Goal: Transaction & Acquisition: Download file/media

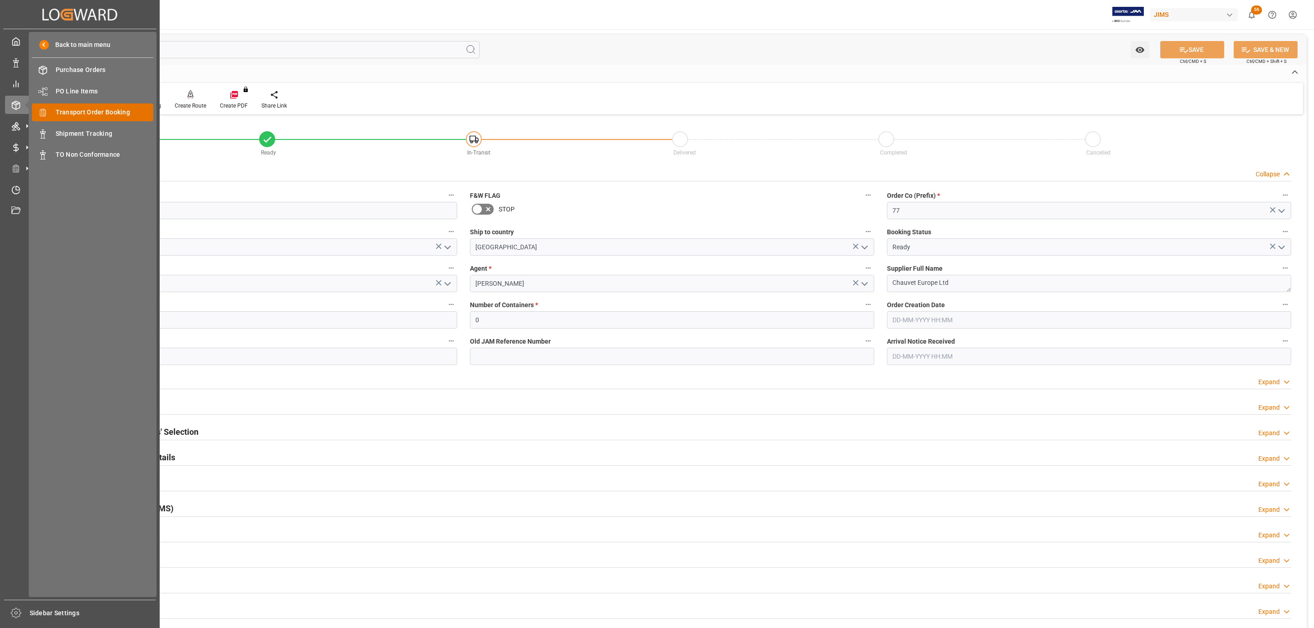
click at [109, 111] on span "Transport Order Booking" at bounding box center [105, 113] width 98 height 10
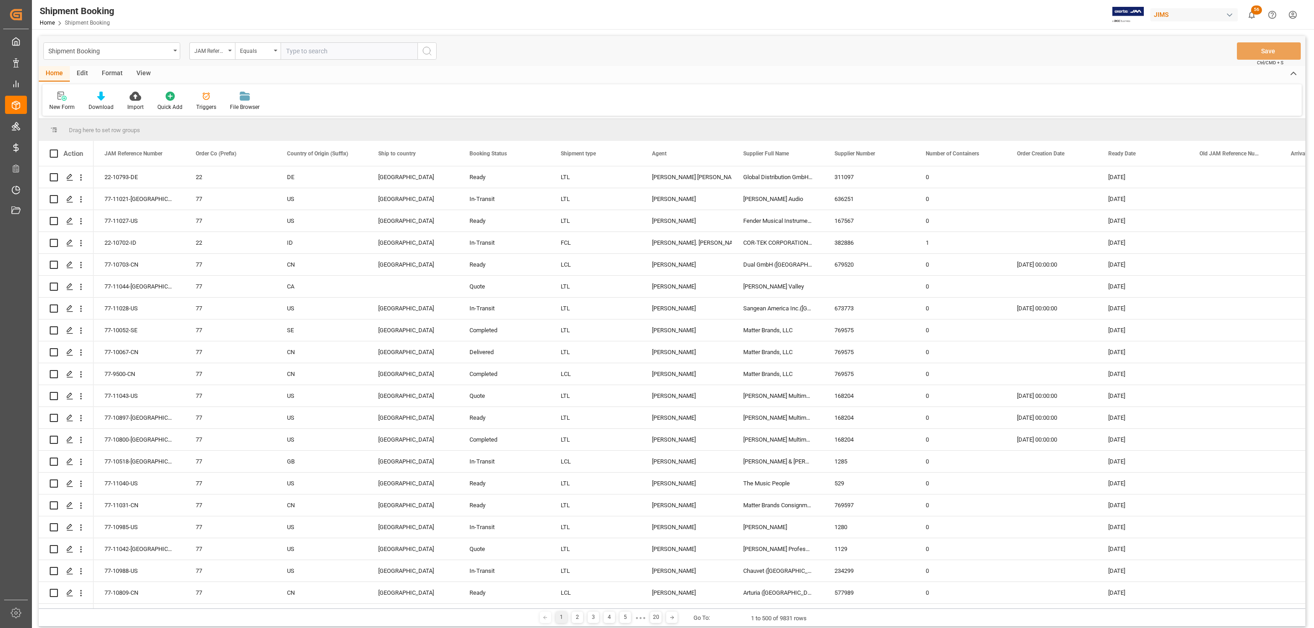
paste input "77-10956-CN"
type input "77-10956-CN"
click at [430, 52] on icon "search button" at bounding box center [426, 51] width 11 height 11
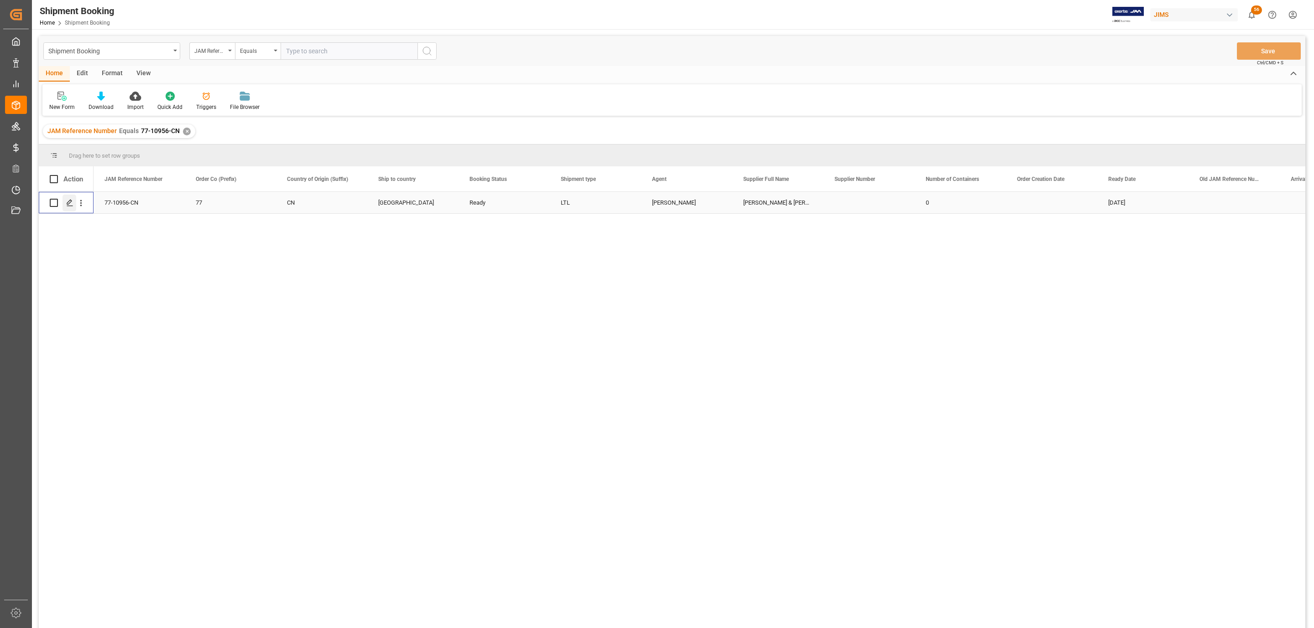
click at [74, 201] on div "Press SPACE to select this row." at bounding box center [69, 203] width 14 height 17
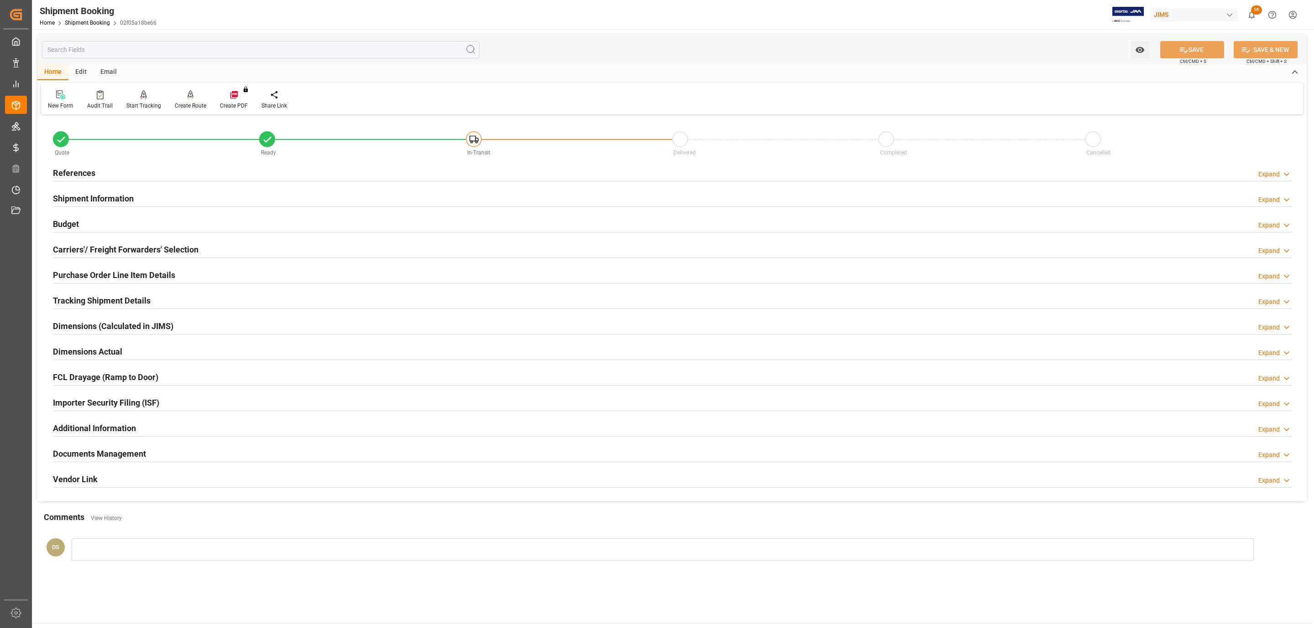
click at [70, 164] on div "References" at bounding box center [74, 172] width 42 height 17
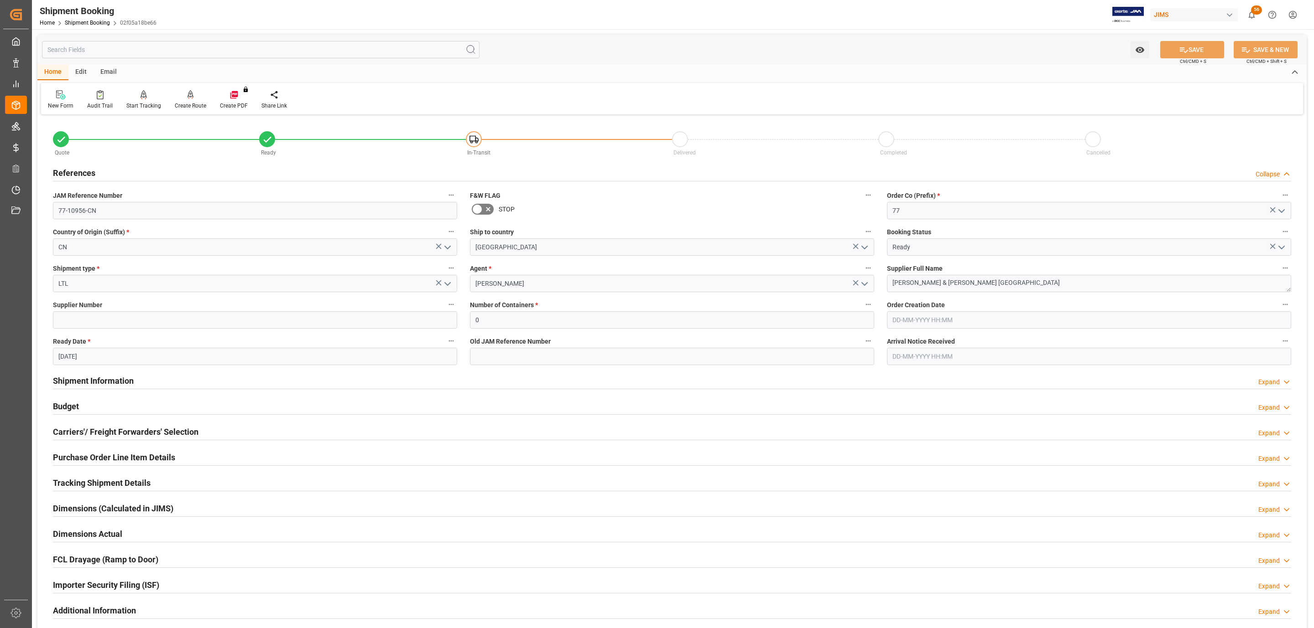
click at [70, 164] on div "References" at bounding box center [74, 172] width 42 height 17
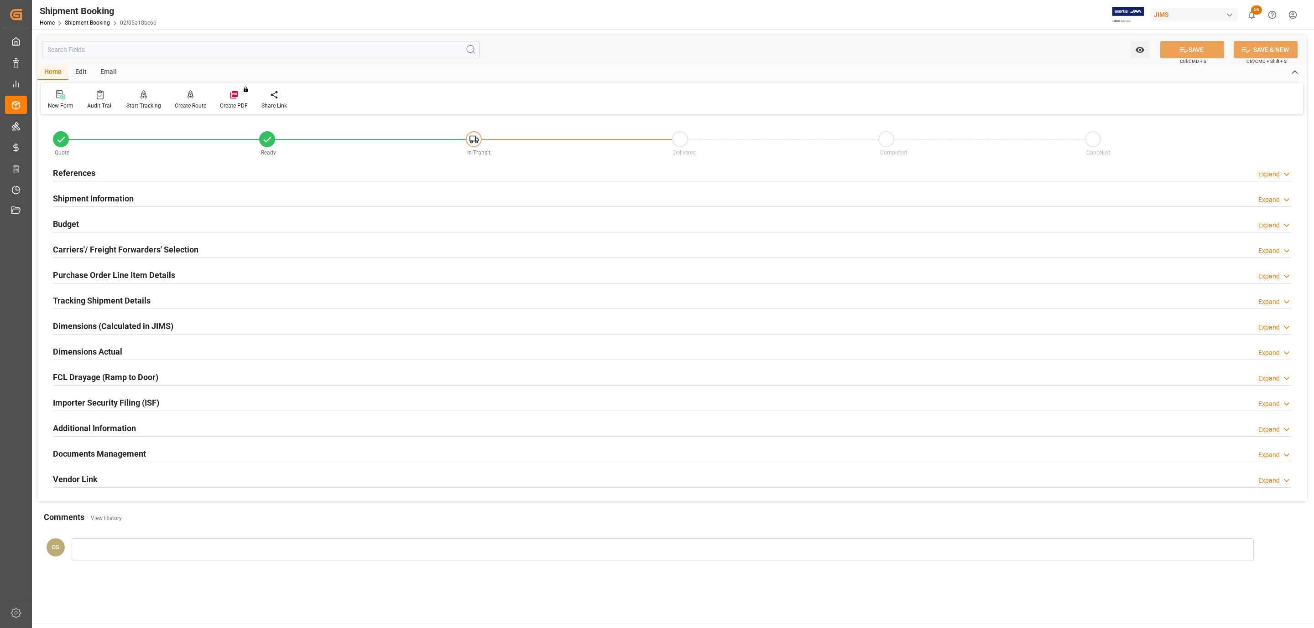
click at [78, 221] on div "Budget Expand" at bounding box center [672, 223] width 1238 height 17
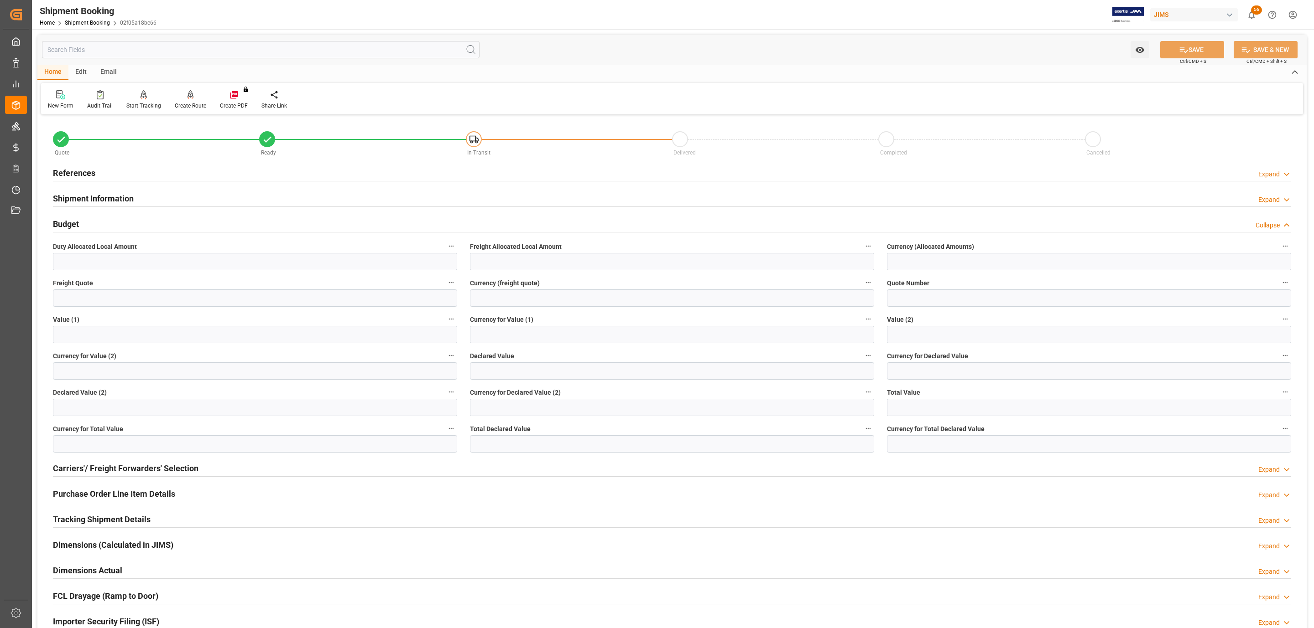
click at [99, 177] on div "References Expand" at bounding box center [672, 172] width 1238 height 17
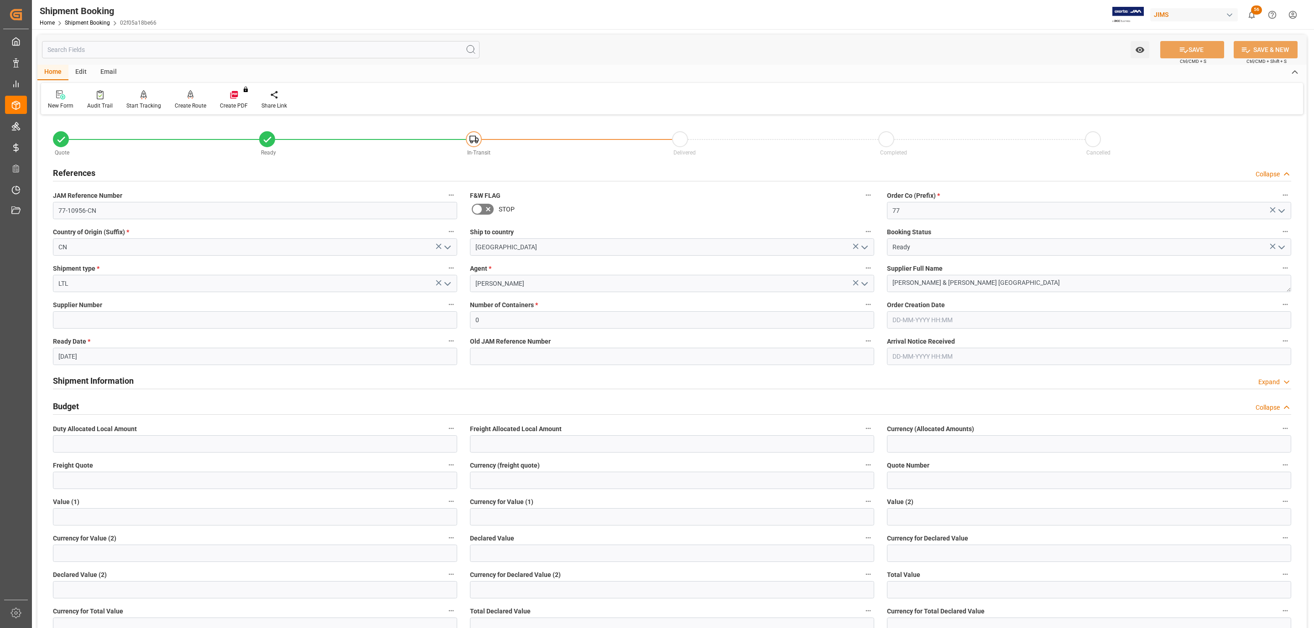
click at [99, 177] on div "References Collapse" at bounding box center [672, 172] width 1238 height 17
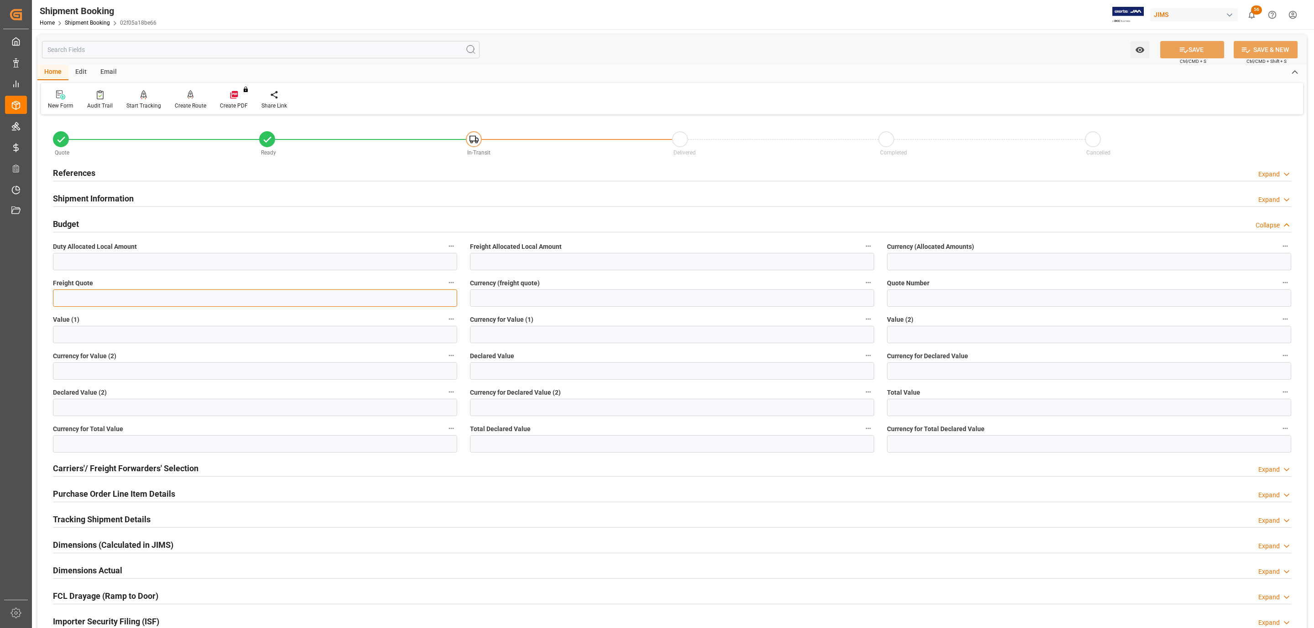
click at [73, 292] on input "text" at bounding box center [255, 298] width 404 height 17
type input "5110.60"
type input "USD"
click at [1206, 47] on button "SAVE" at bounding box center [1192, 49] width 64 height 17
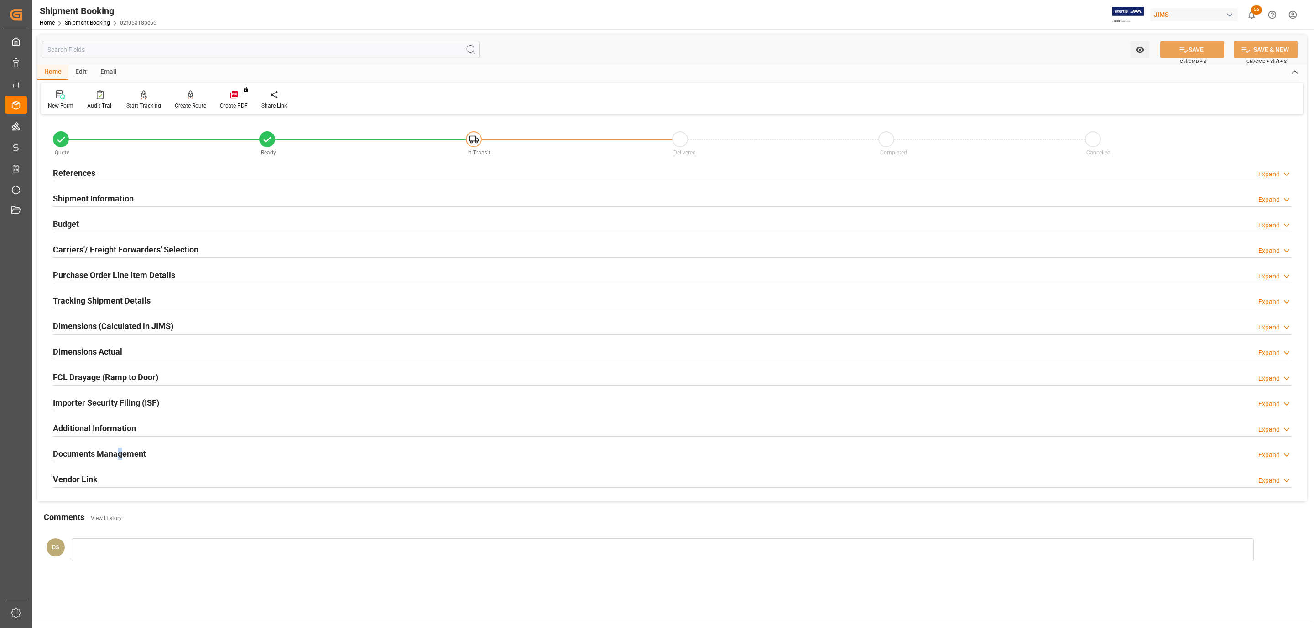
click at [121, 457] on h2 "Documents Management" at bounding box center [99, 454] width 93 height 12
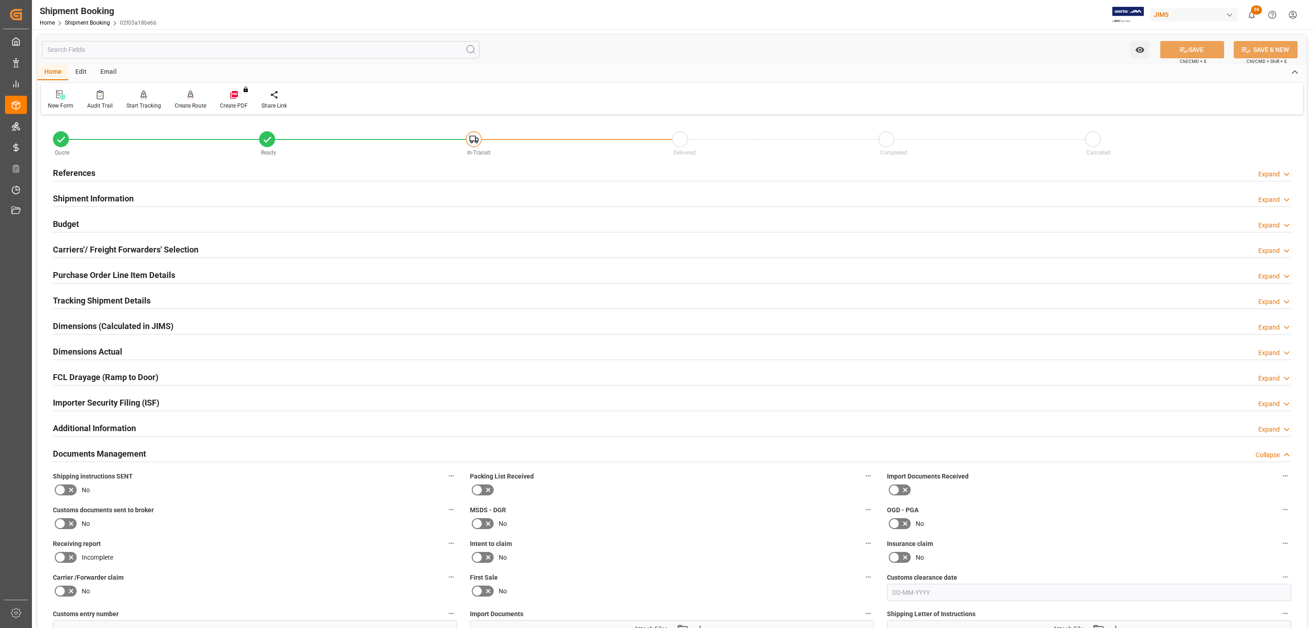
click at [78, 177] on h2 "References" at bounding box center [74, 173] width 42 height 12
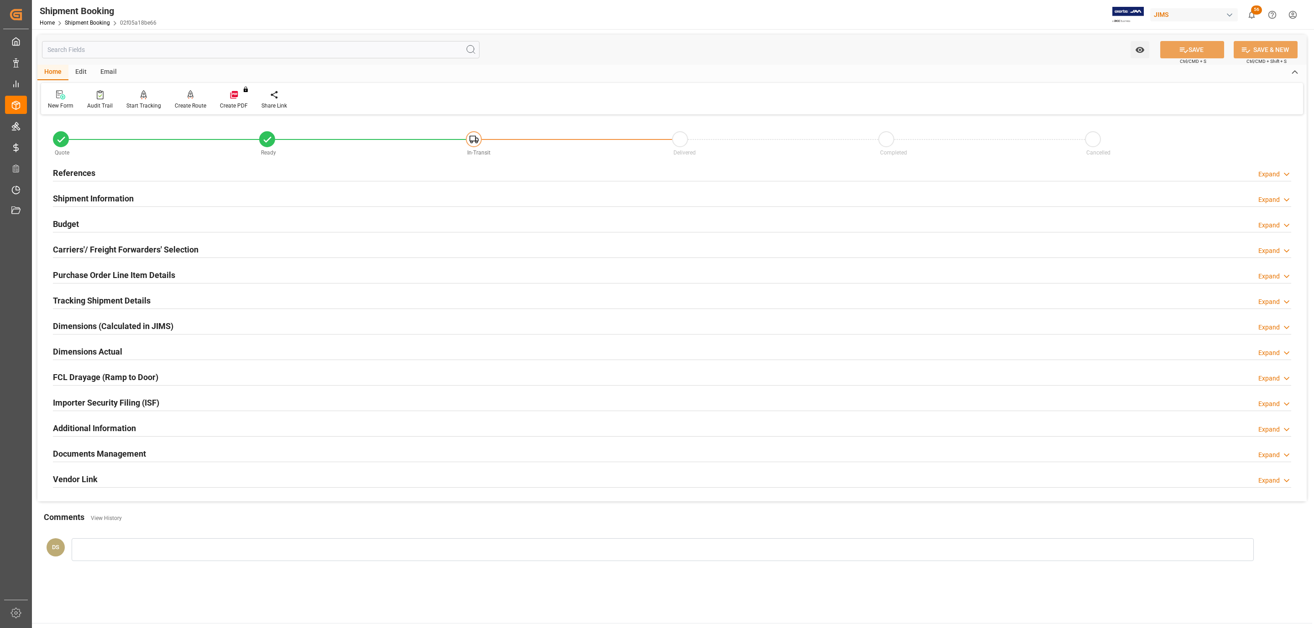
click at [228, 458] on div "Documents Management Expand" at bounding box center [672, 453] width 1238 height 17
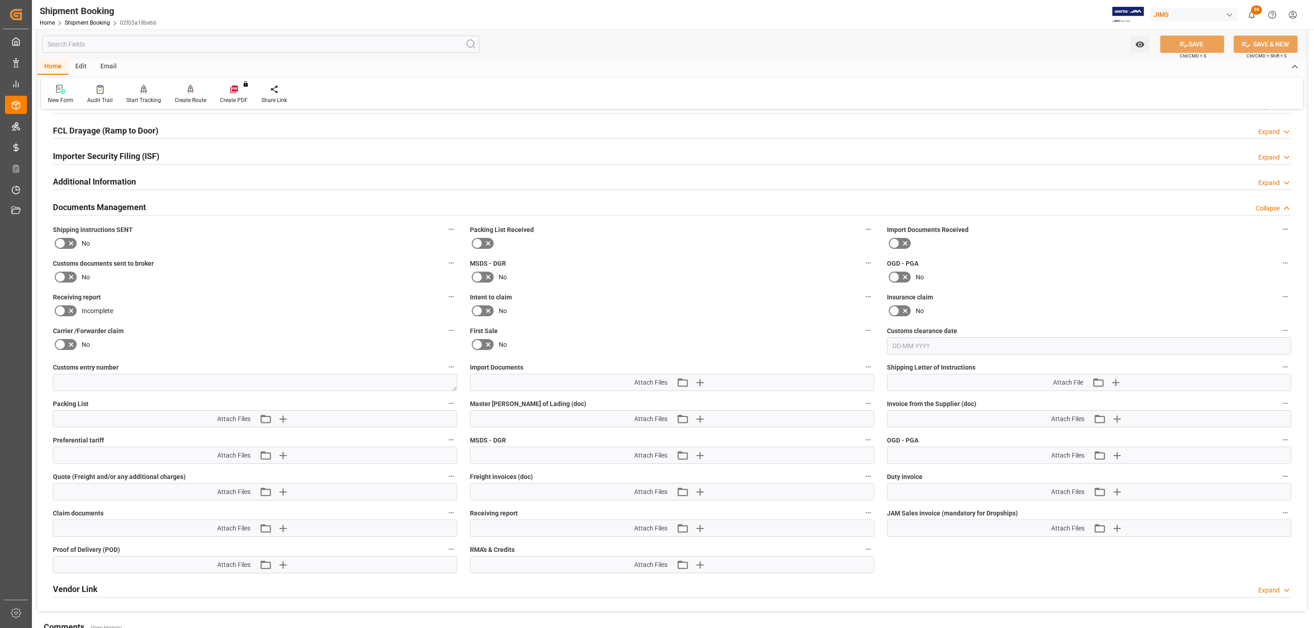
scroll to position [274, 0]
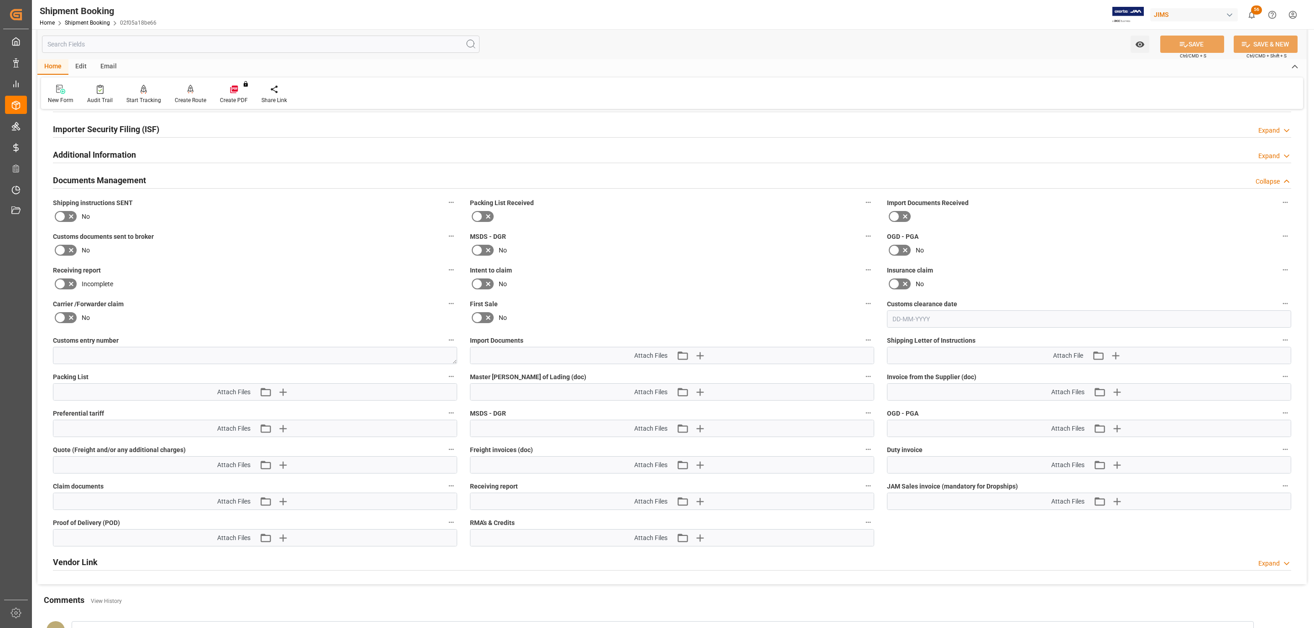
drag, startPoint x: 63, startPoint y: 218, endPoint x: 348, endPoint y: 321, distance: 303.0
click at [63, 218] on icon at bounding box center [60, 216] width 11 height 11
click at [0, 0] on input "checkbox" at bounding box center [0, 0] width 0 height 0
click at [1117, 360] on icon "button" at bounding box center [1114, 355] width 15 height 15
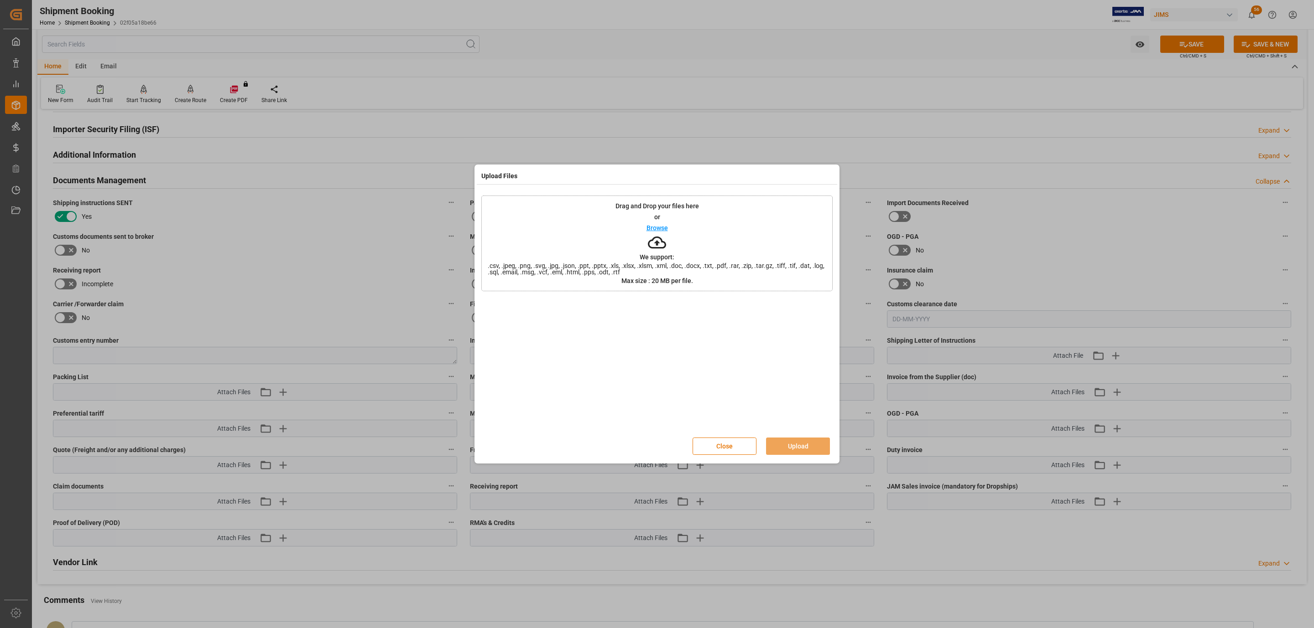
click at [645, 216] on div "Drag and Drop your files here or Browse We support: .csv, .jpeg, .png, .svg, .j…" at bounding box center [656, 244] width 351 height 96
click at [802, 443] on button "Upload" at bounding box center [798, 446] width 64 height 17
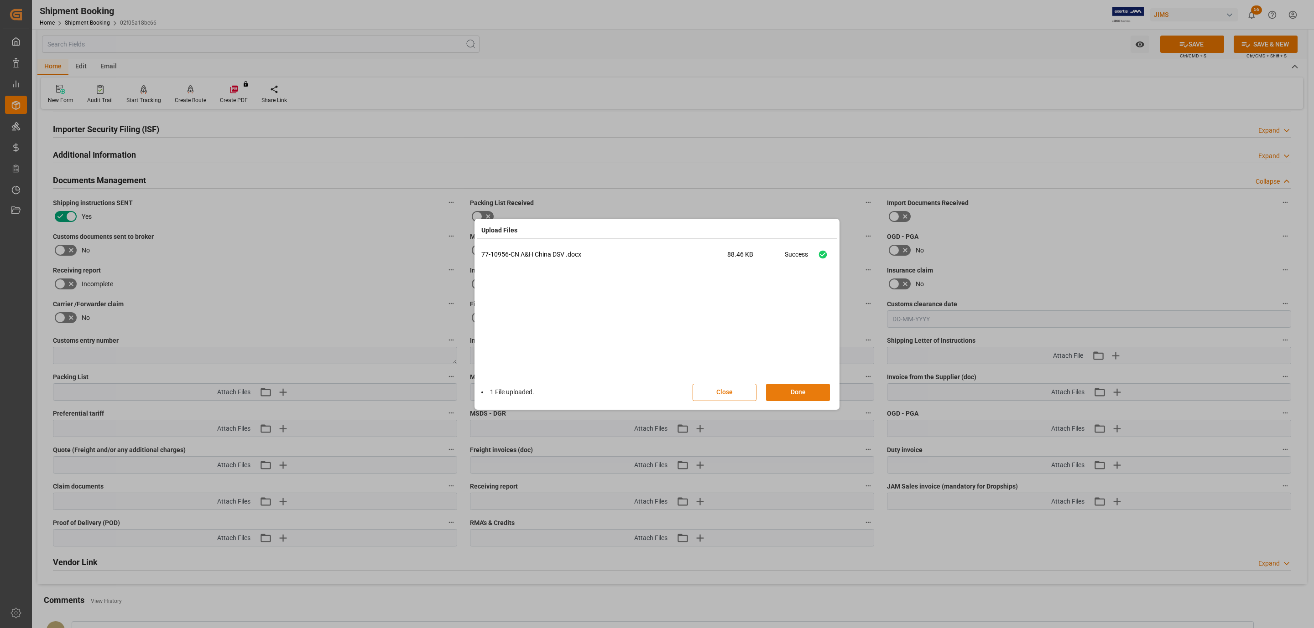
click at [808, 399] on button "Done" at bounding box center [798, 392] width 64 height 17
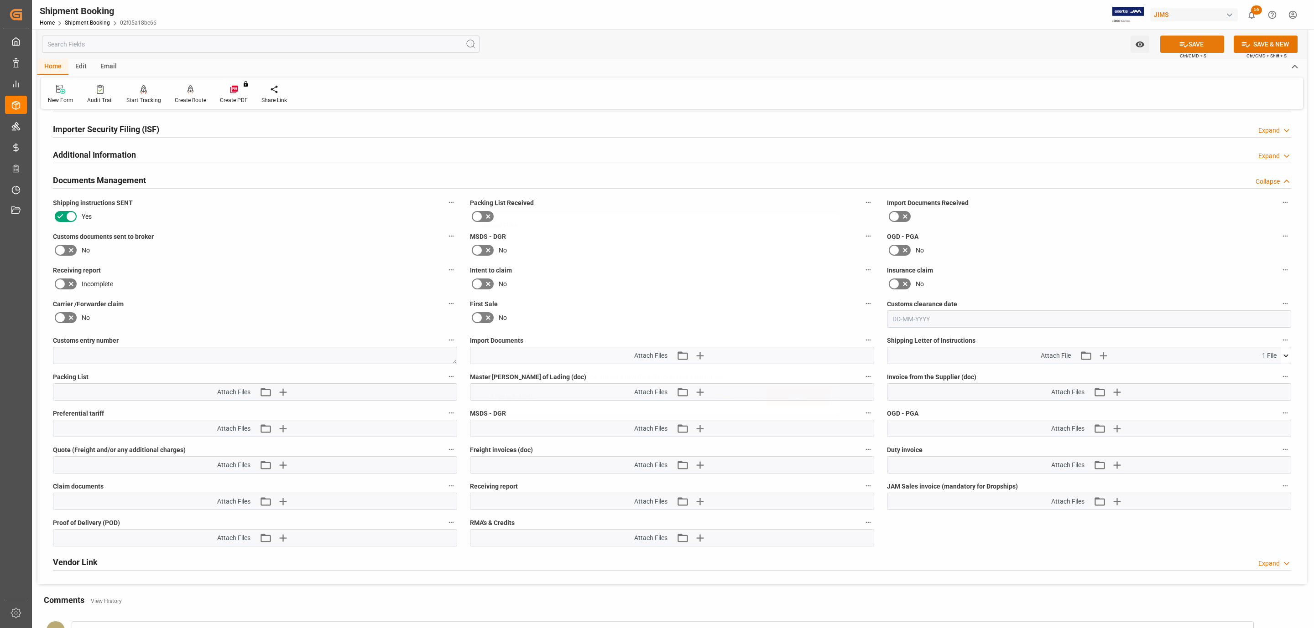
click at [1179, 45] on icon at bounding box center [1183, 44] width 8 height 5
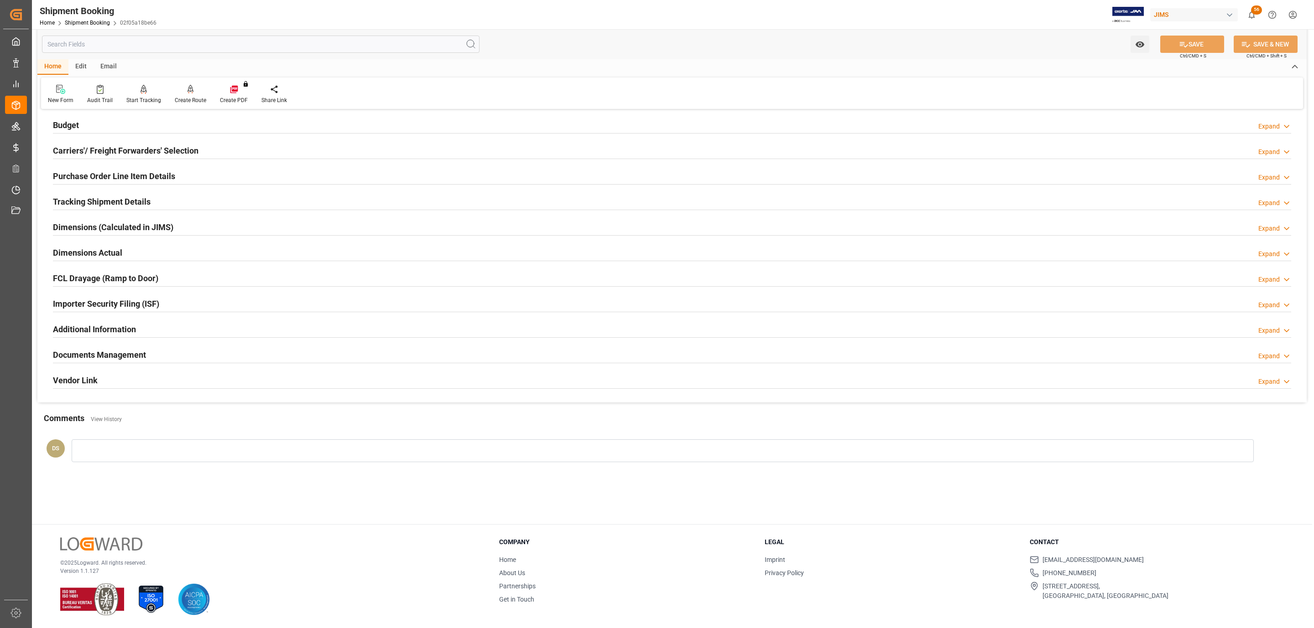
scroll to position [99, 0]
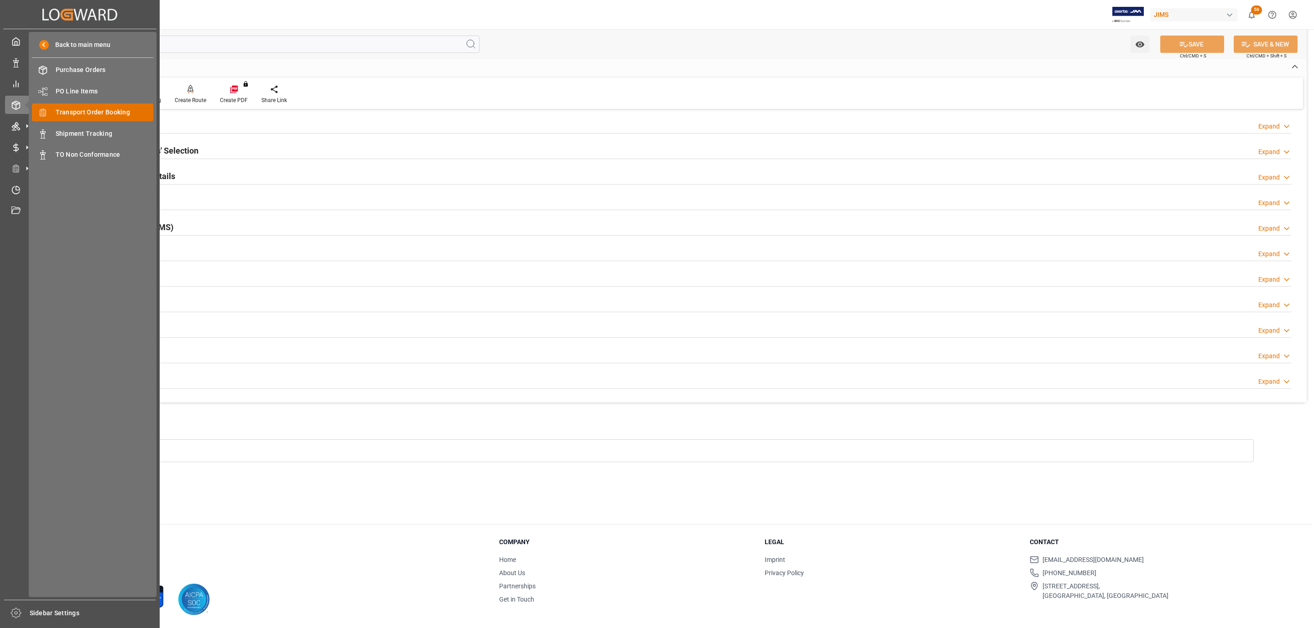
click at [102, 111] on span "Transport Order Booking" at bounding box center [105, 113] width 98 height 10
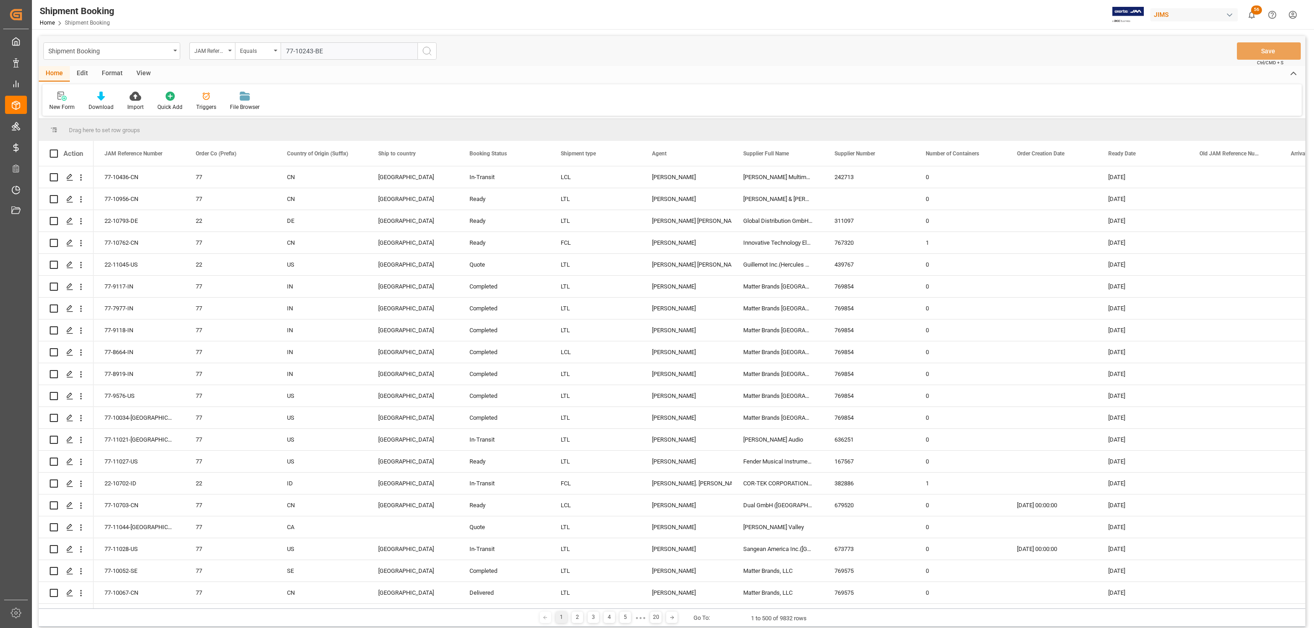
type input "77-10243-BE"
drag, startPoint x: 430, startPoint y: 51, endPoint x: 814, endPoint y: 8, distance: 386.4
click at [430, 51] on icon "search button" at bounding box center [426, 51] width 11 height 11
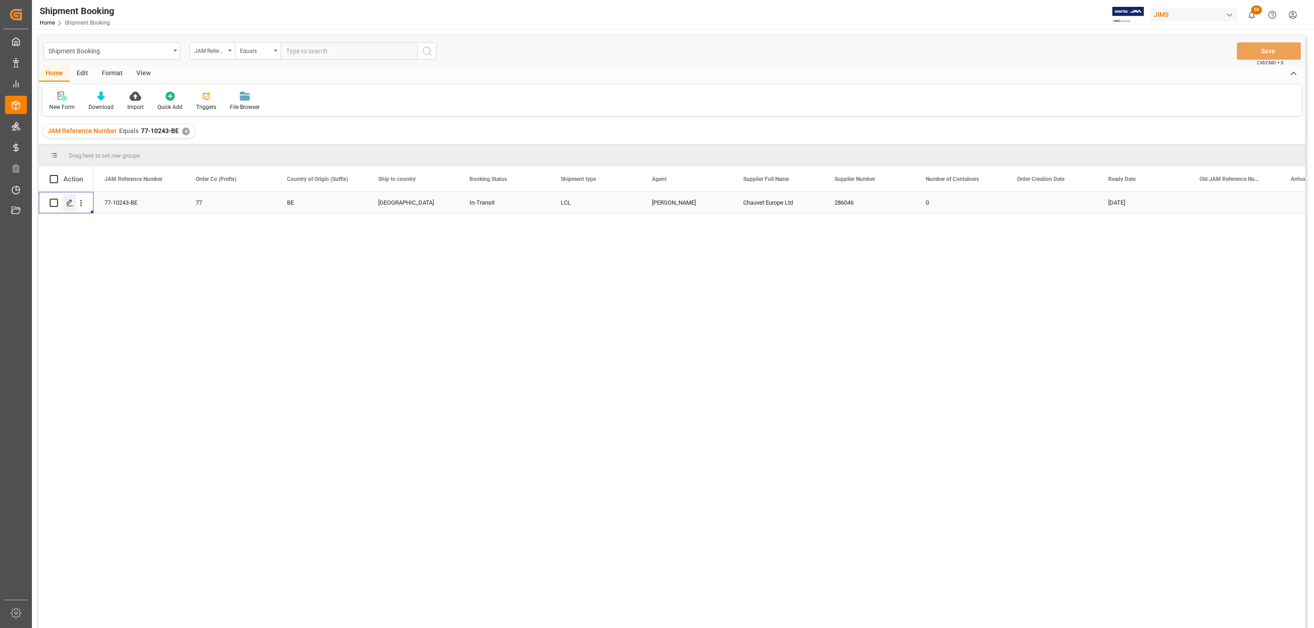
click at [68, 203] on polygon "Press SPACE to select this row." at bounding box center [69, 202] width 5 height 5
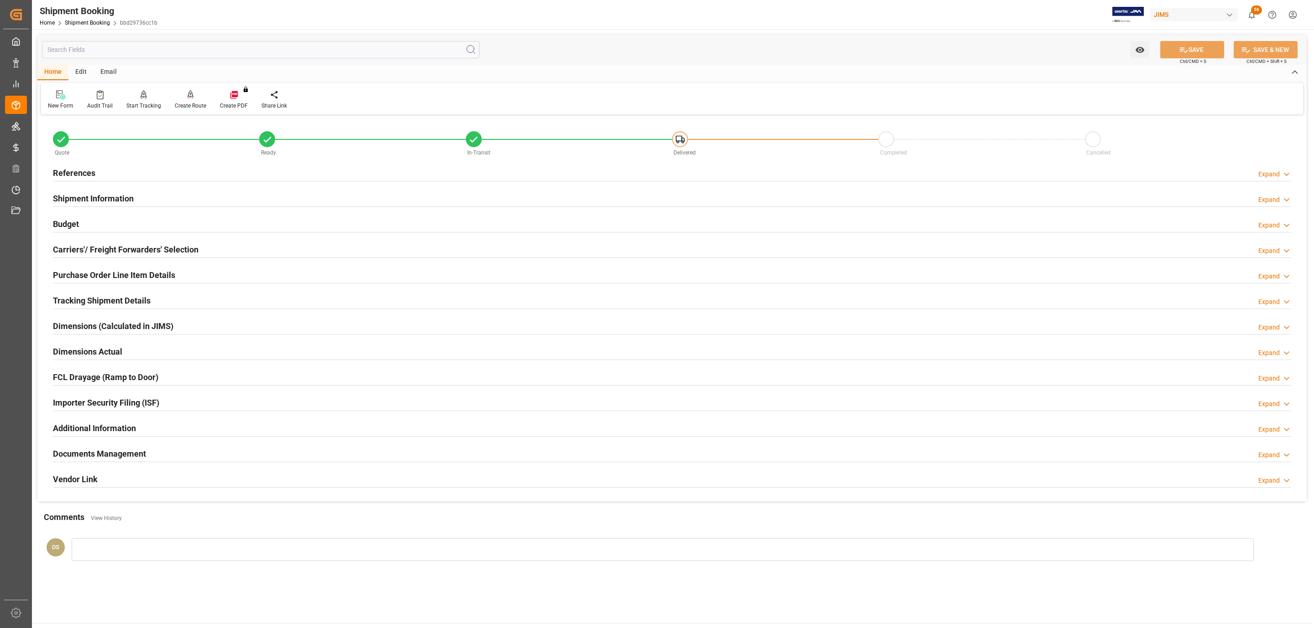
click at [88, 280] on h2 "Purchase Order Line Item Details" at bounding box center [114, 275] width 122 height 12
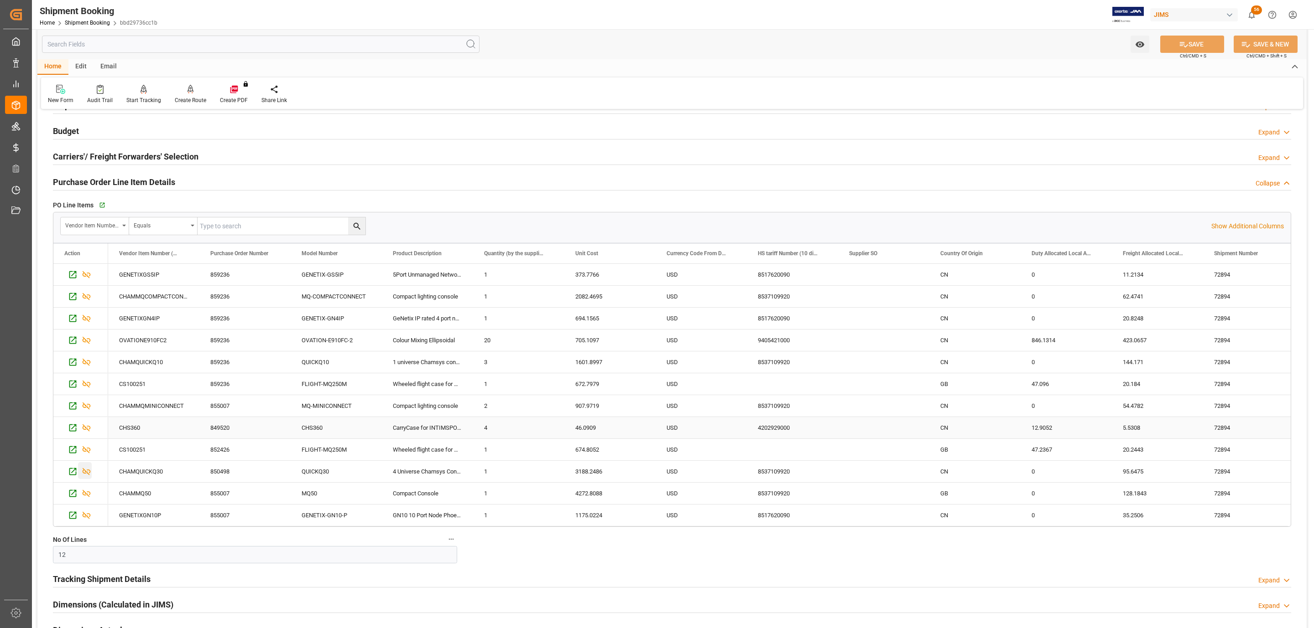
scroll to position [410, 0]
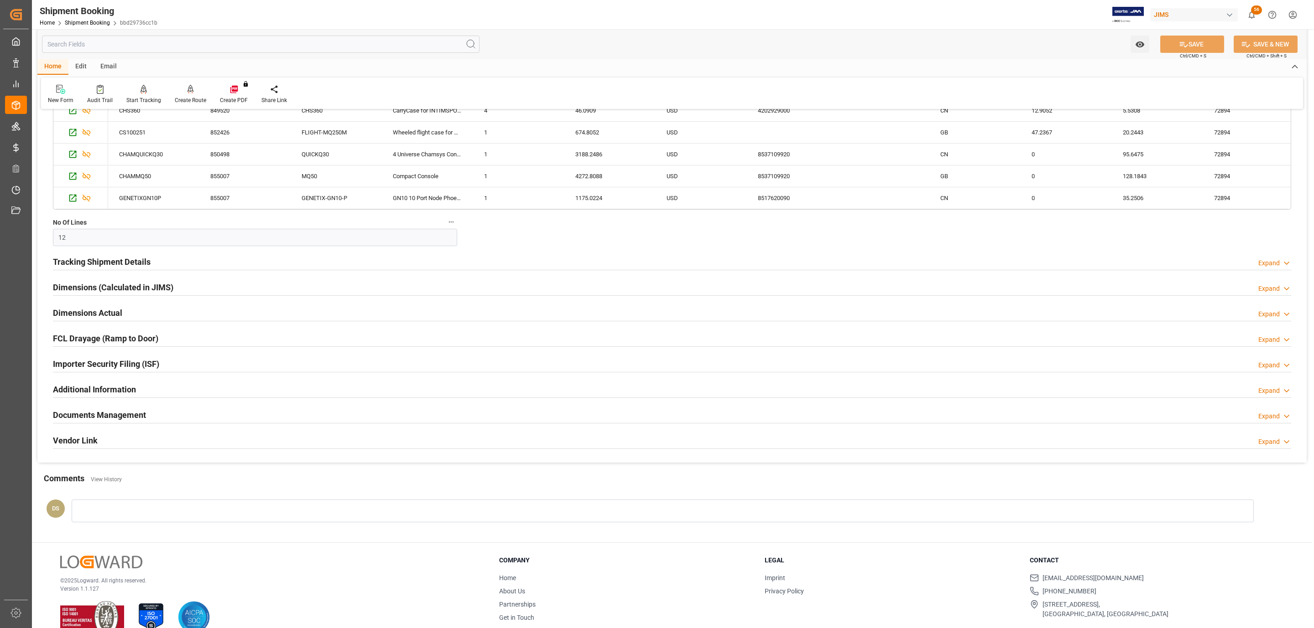
click at [88, 268] on h2 "Tracking Shipment Details" at bounding box center [102, 262] width 98 height 12
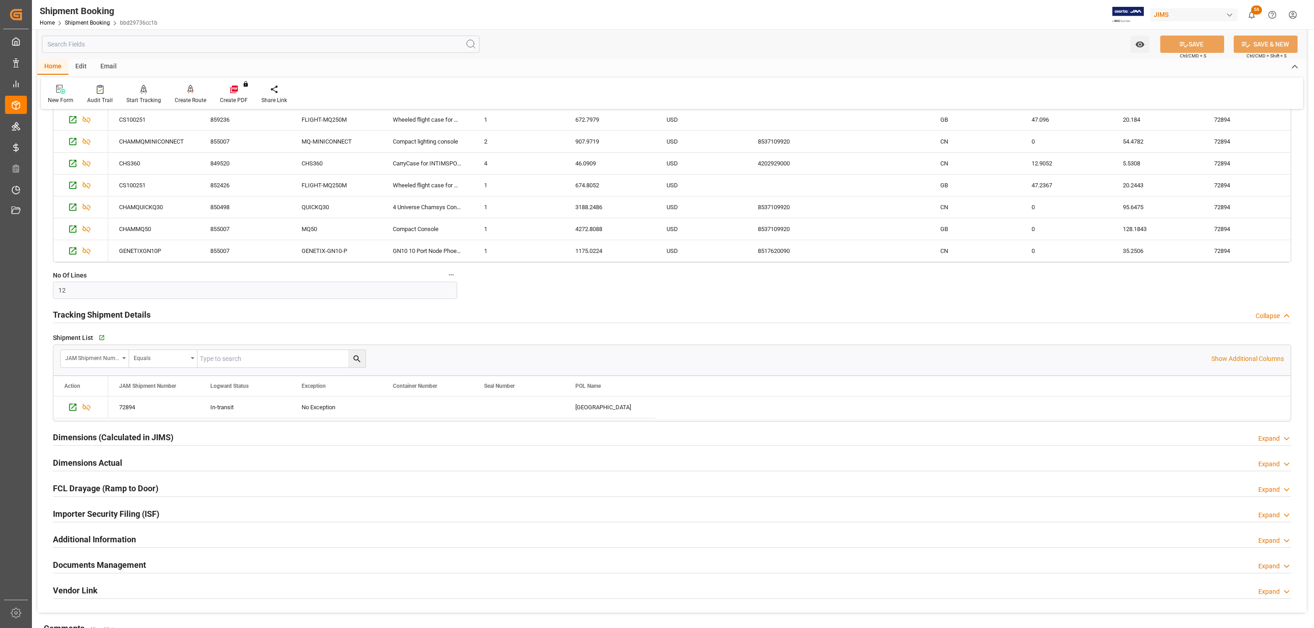
scroll to position [137, 0]
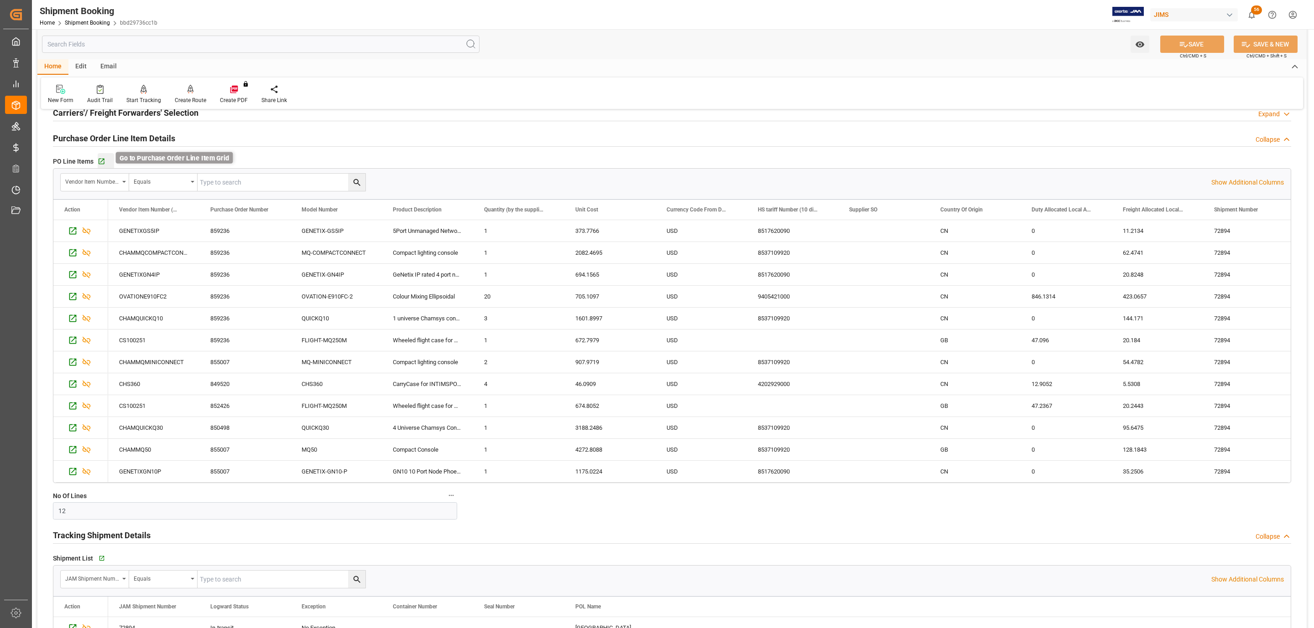
click at [103, 160] on icon "button" at bounding box center [102, 162] width 6 height 6
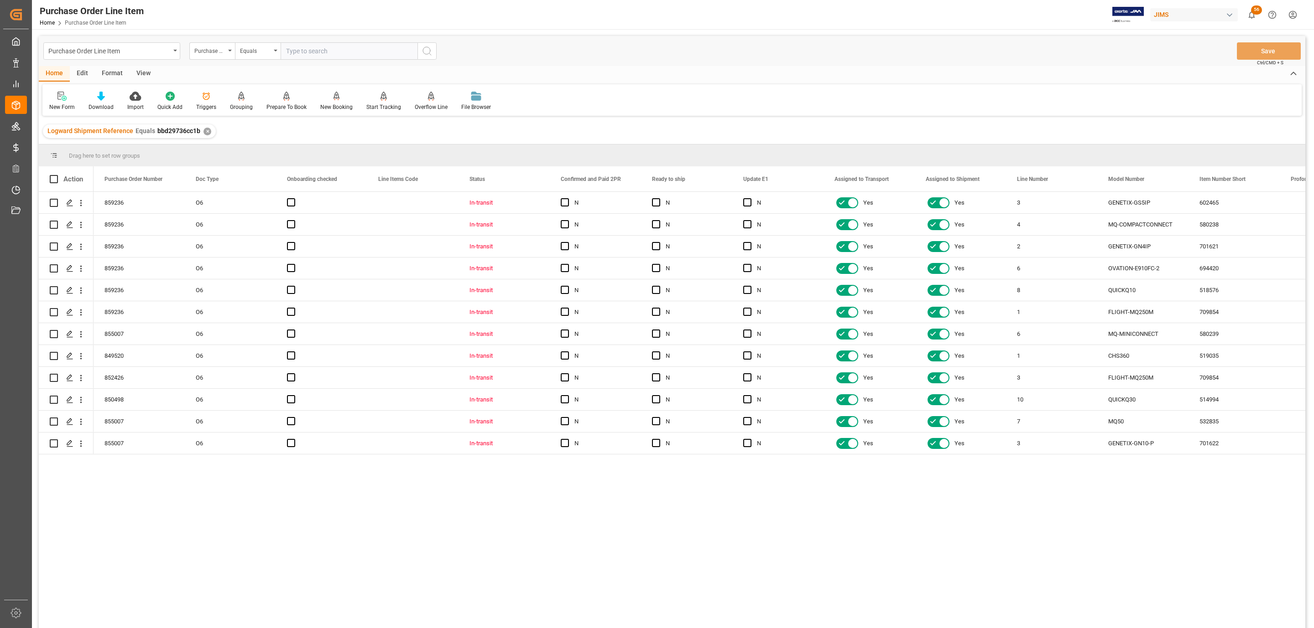
click at [139, 76] on div "View" at bounding box center [144, 74] width 28 height 16
click at [103, 97] on icon at bounding box center [103, 96] width 9 height 9
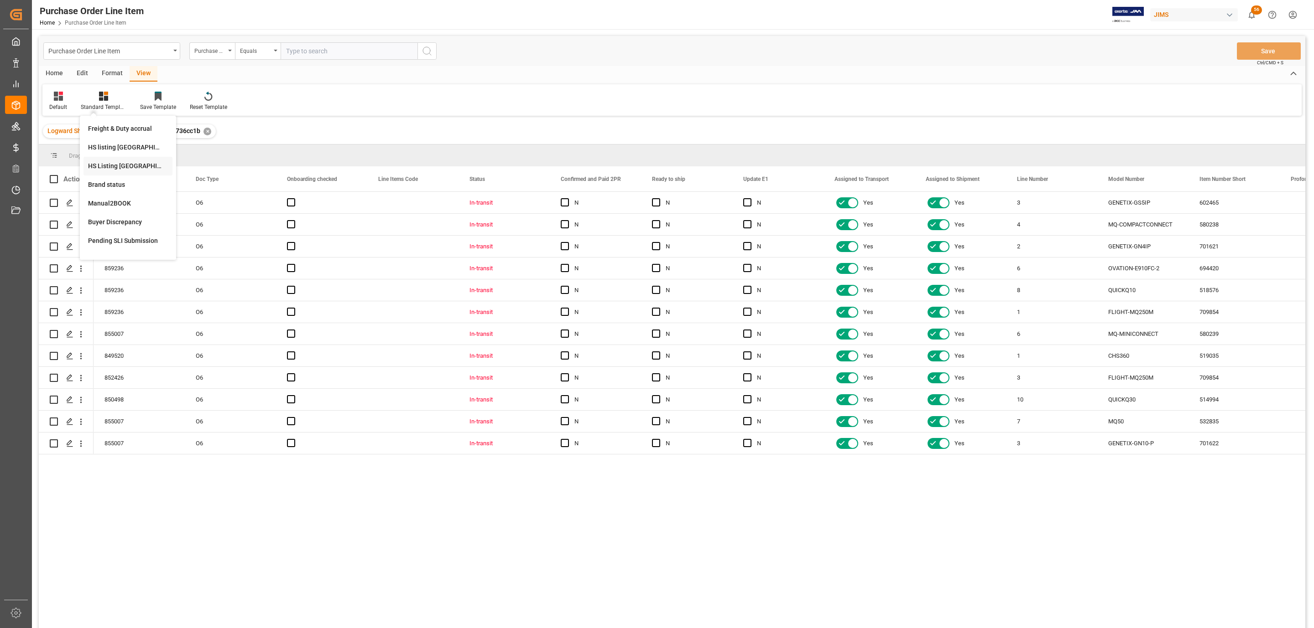
click at [118, 164] on div "HS Listing CANADA" at bounding box center [128, 166] width 80 height 10
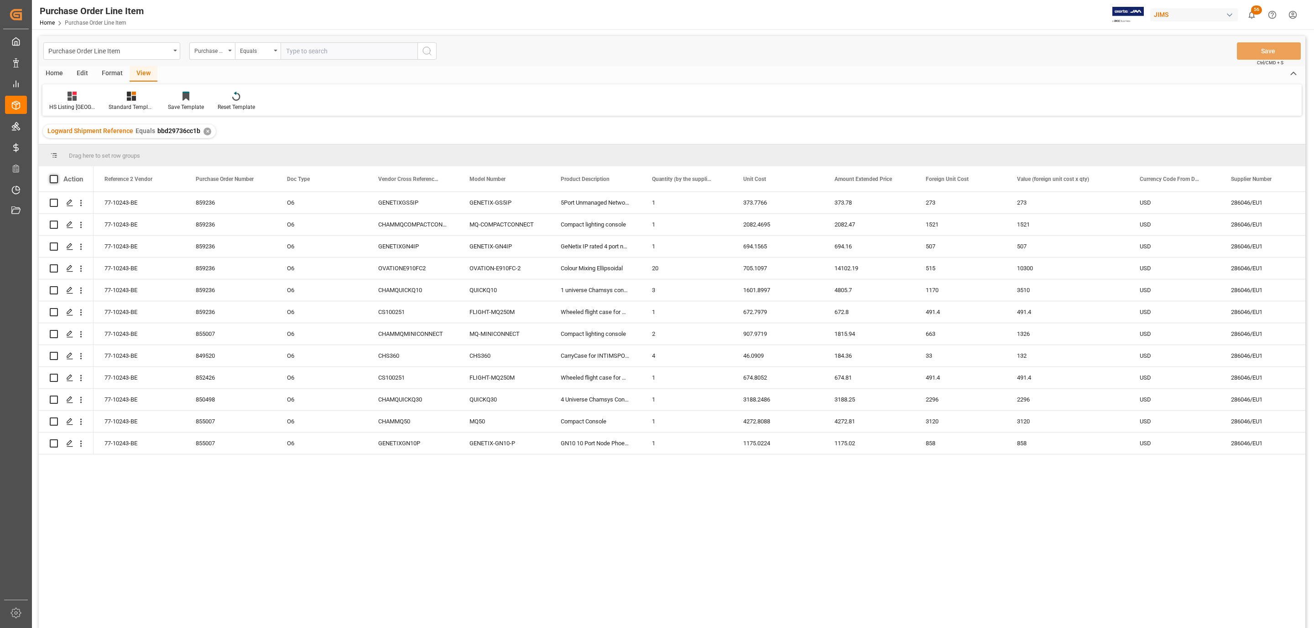
click at [52, 181] on span at bounding box center [54, 179] width 8 height 8
click at [57, 175] on input "checkbox" at bounding box center [57, 175] width 0 height 0
checkbox input "true"
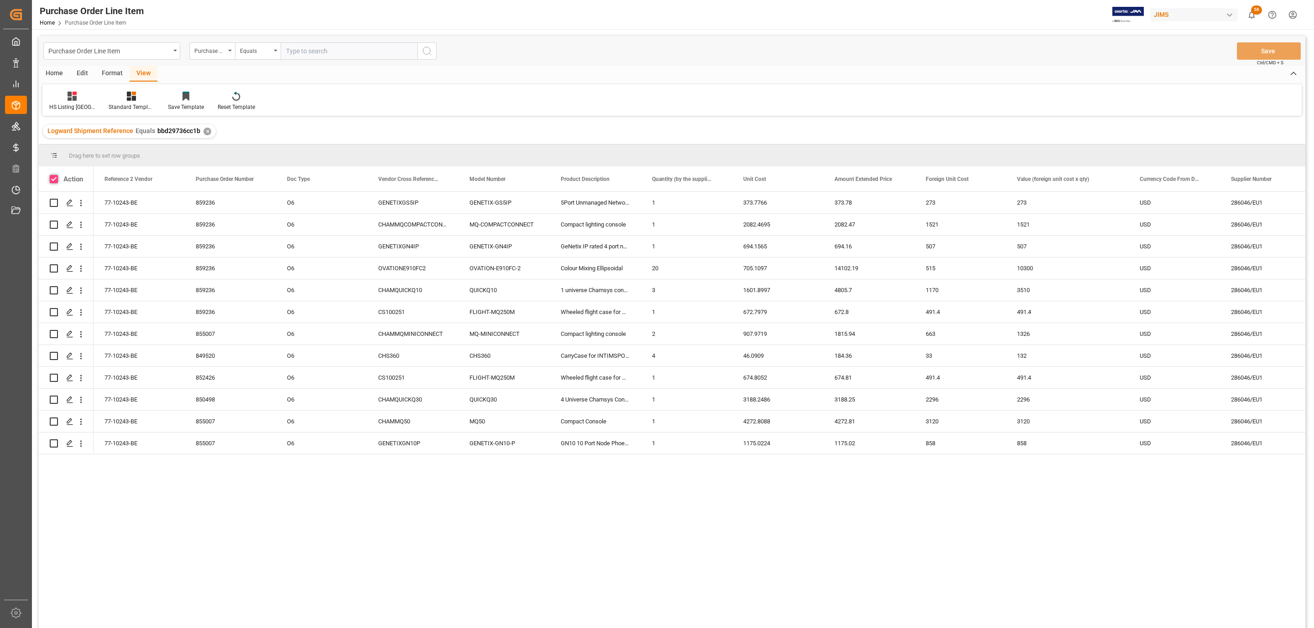
checkbox input "true"
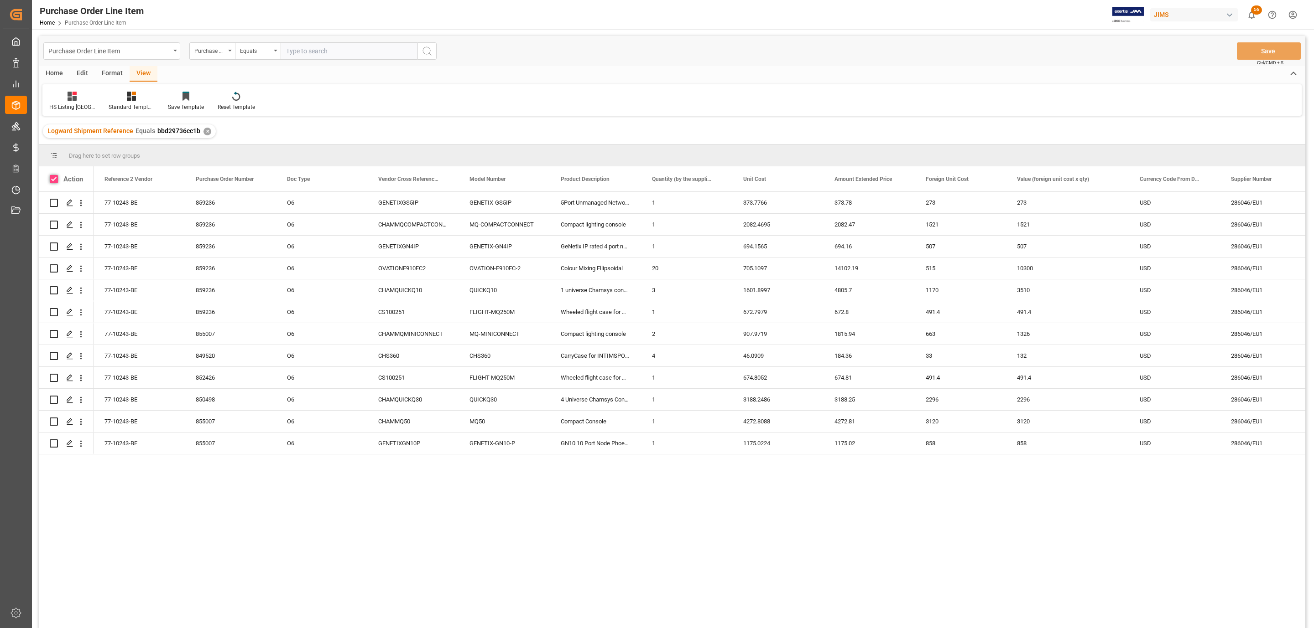
checkbox input "true"
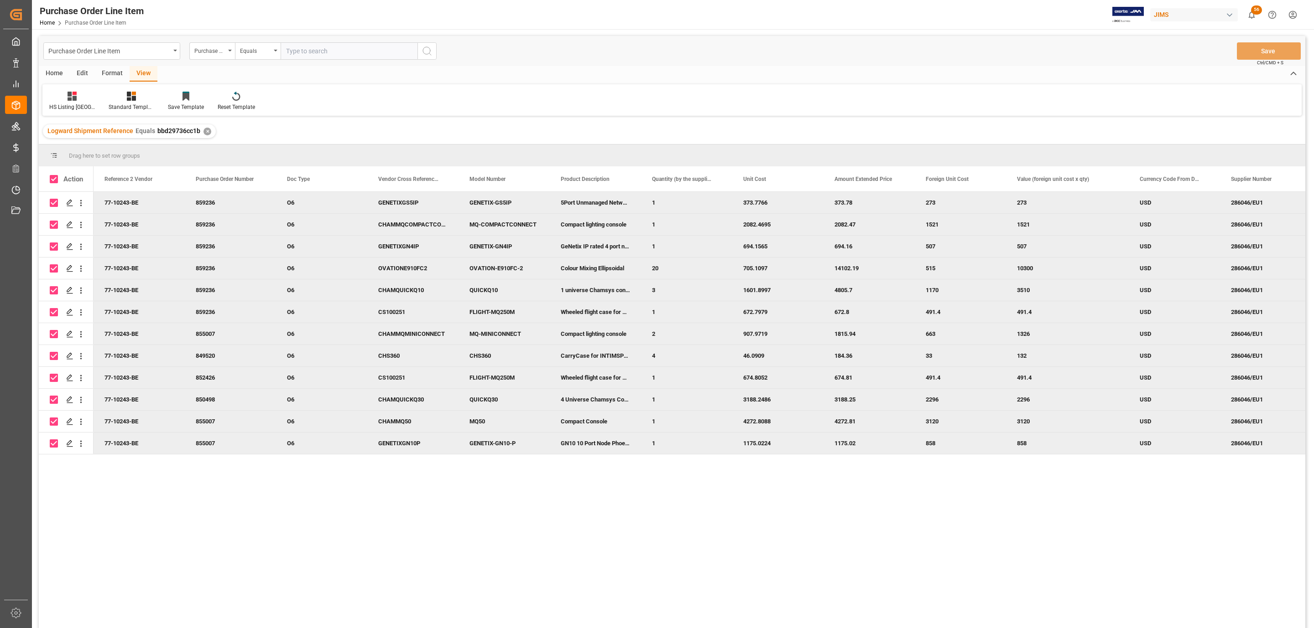
click at [52, 70] on div "Home" at bounding box center [54, 74] width 31 height 16
click at [93, 95] on div at bounding box center [100, 96] width 25 height 10
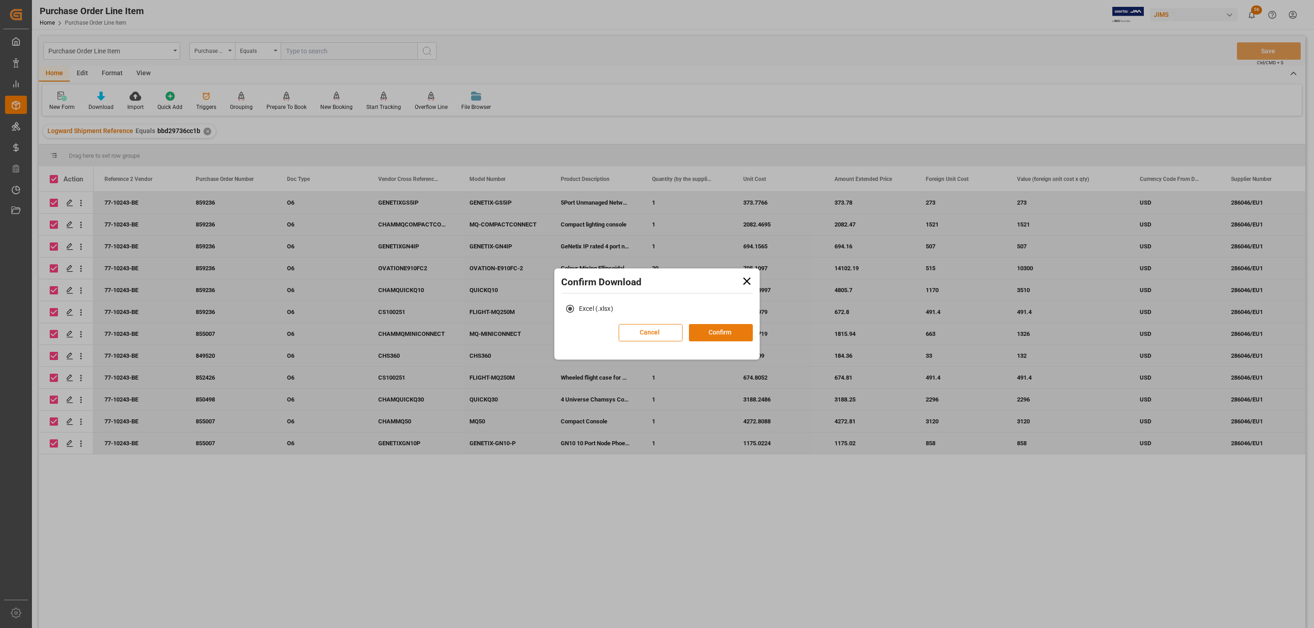
click at [720, 328] on button "Confirm" at bounding box center [721, 332] width 64 height 17
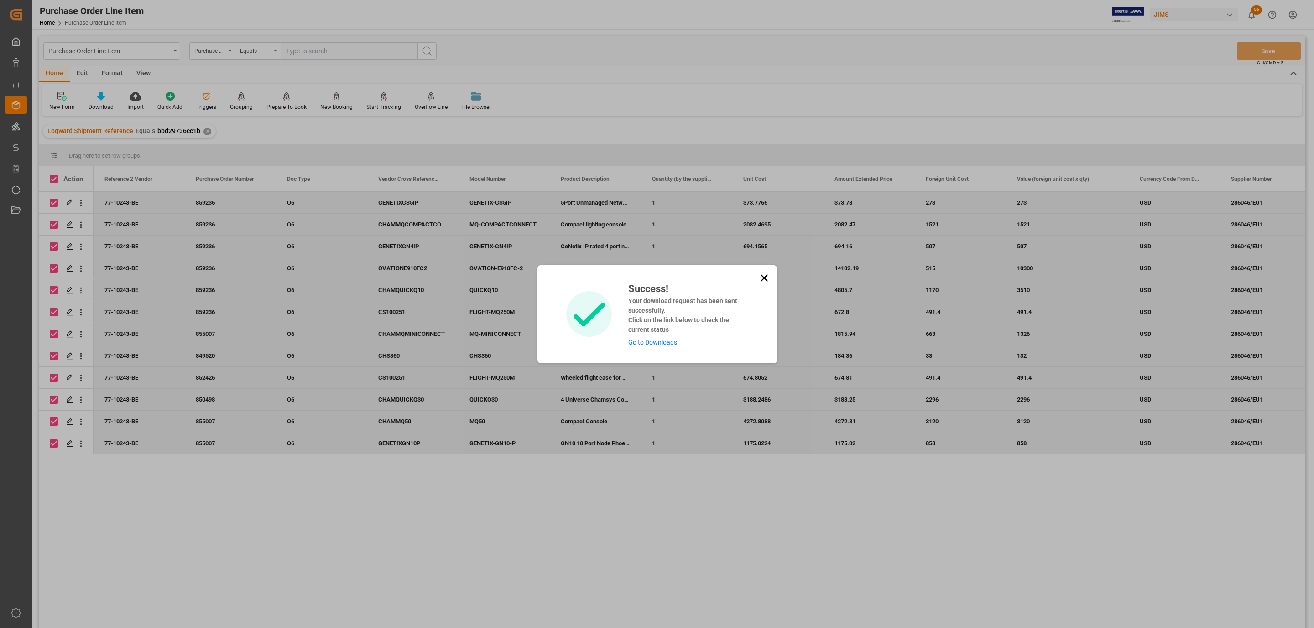
click at [670, 346] on div "Success! Your download request has been sent successfully. Click on the link be…" at bounding box center [684, 314] width 126 height 66
click at [661, 340] on link "Go to Downloads" at bounding box center [652, 342] width 49 height 7
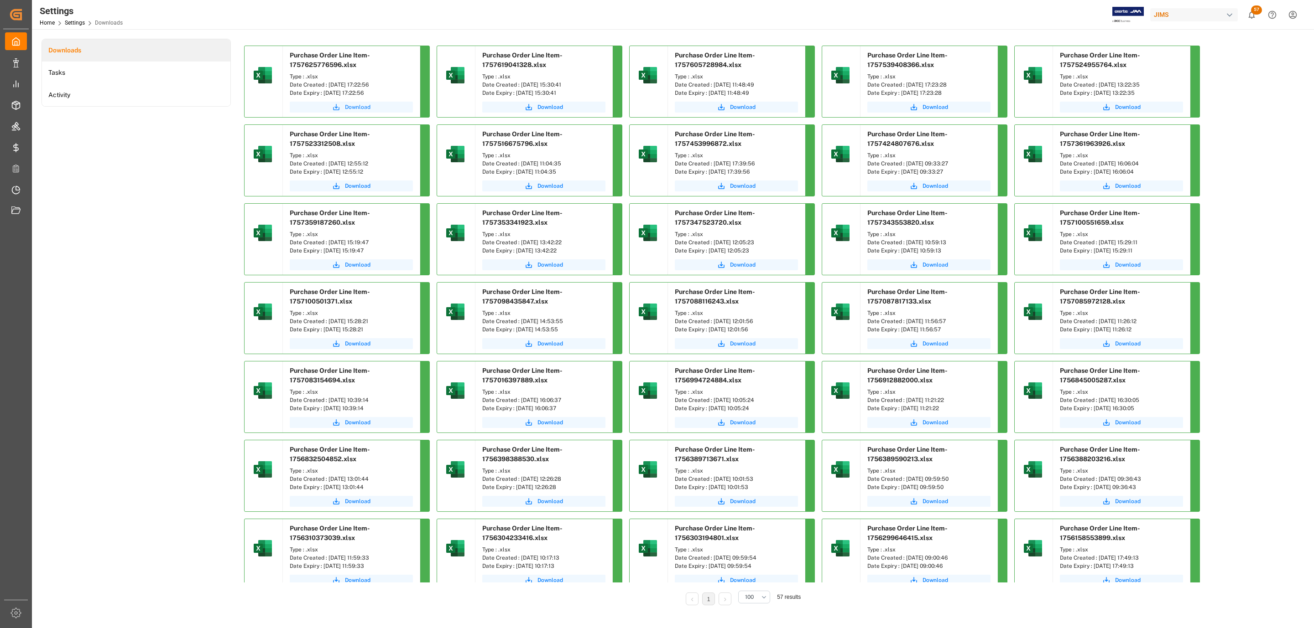
click at [343, 105] on button "Download" at bounding box center [351, 107] width 123 height 11
